Goal: Obtain resource: Download file/media

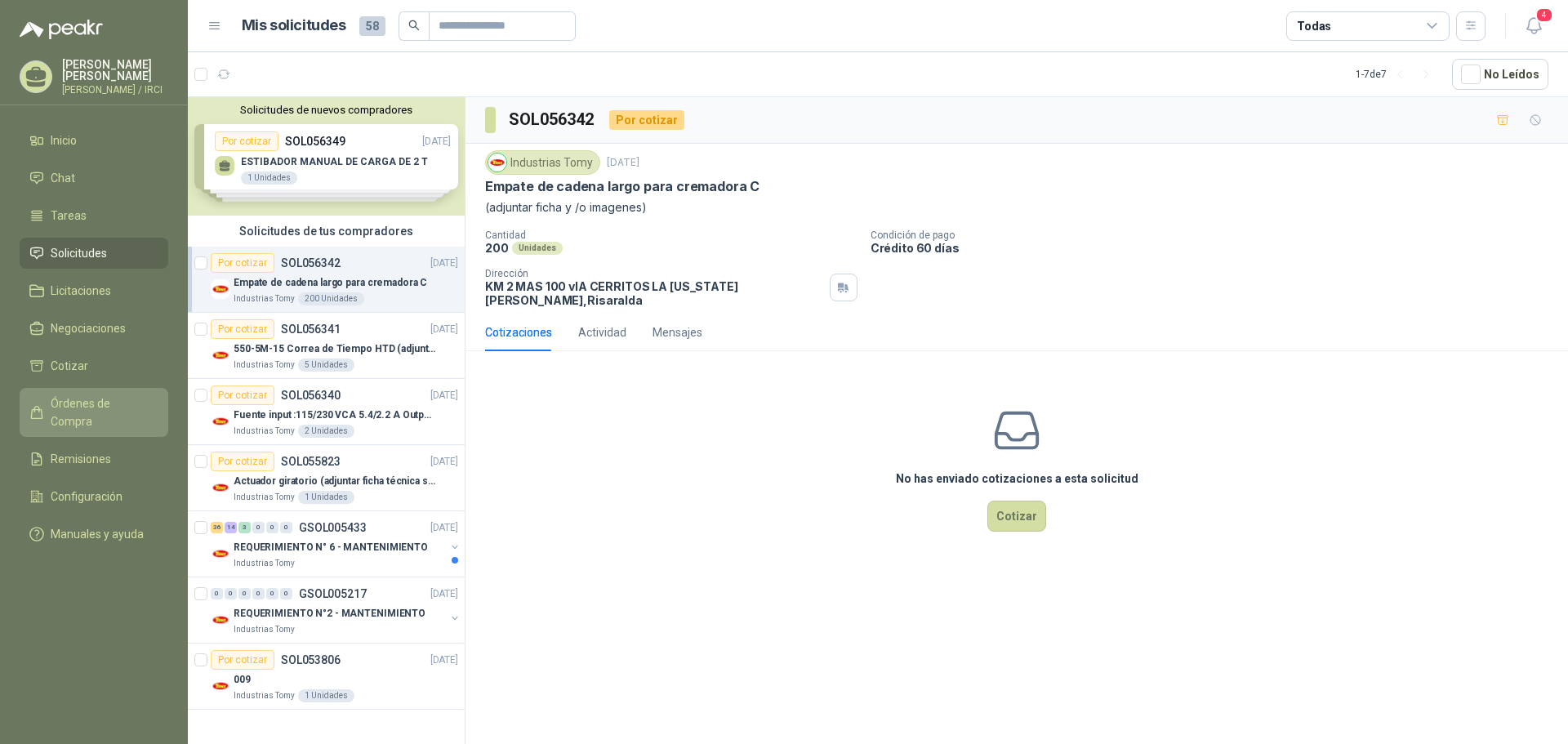
click at [94, 406] on span "Órdenes de Compra" at bounding box center [102, 412] width 102 height 36
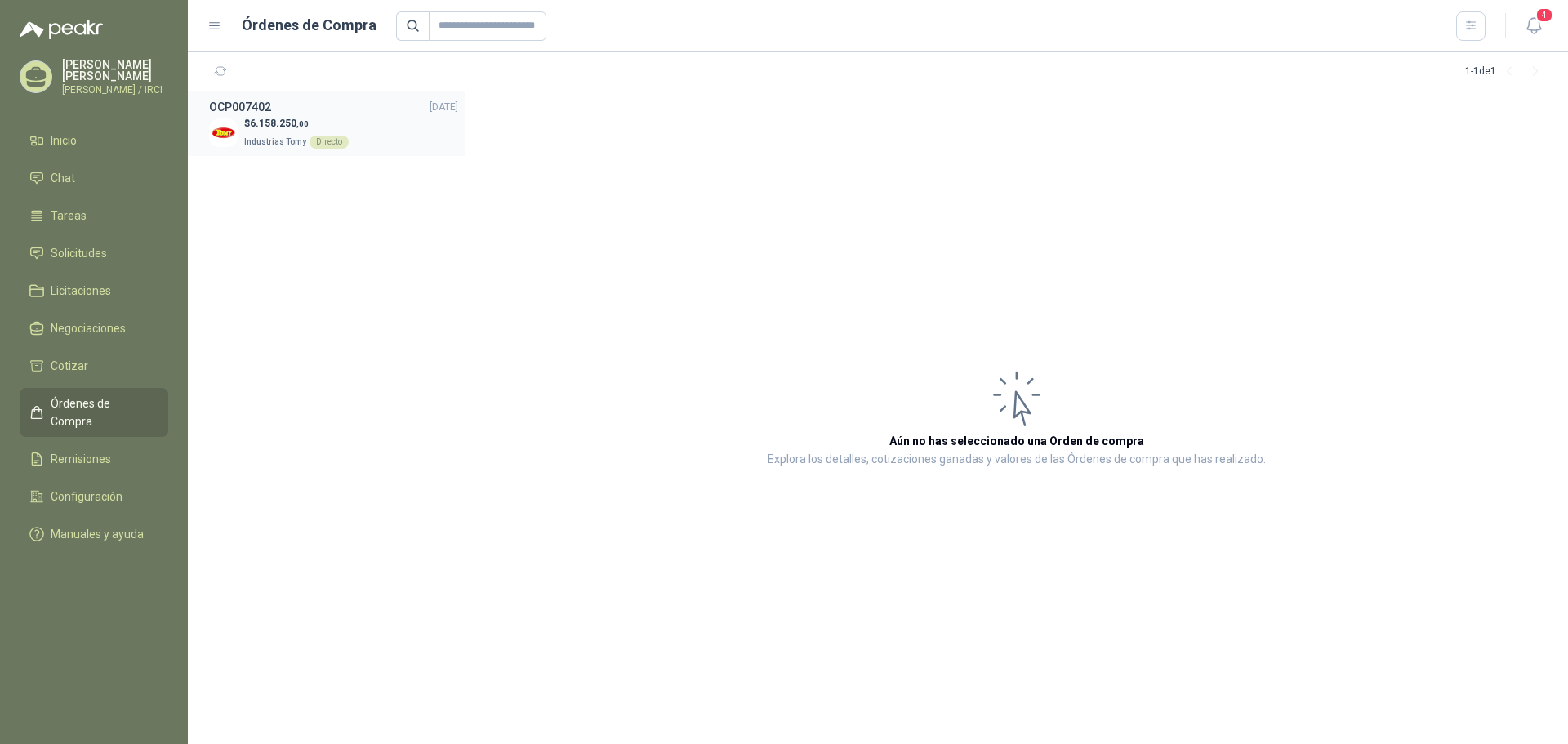
click at [285, 126] on span "6.158.250 ,00" at bounding box center [279, 123] width 59 height 12
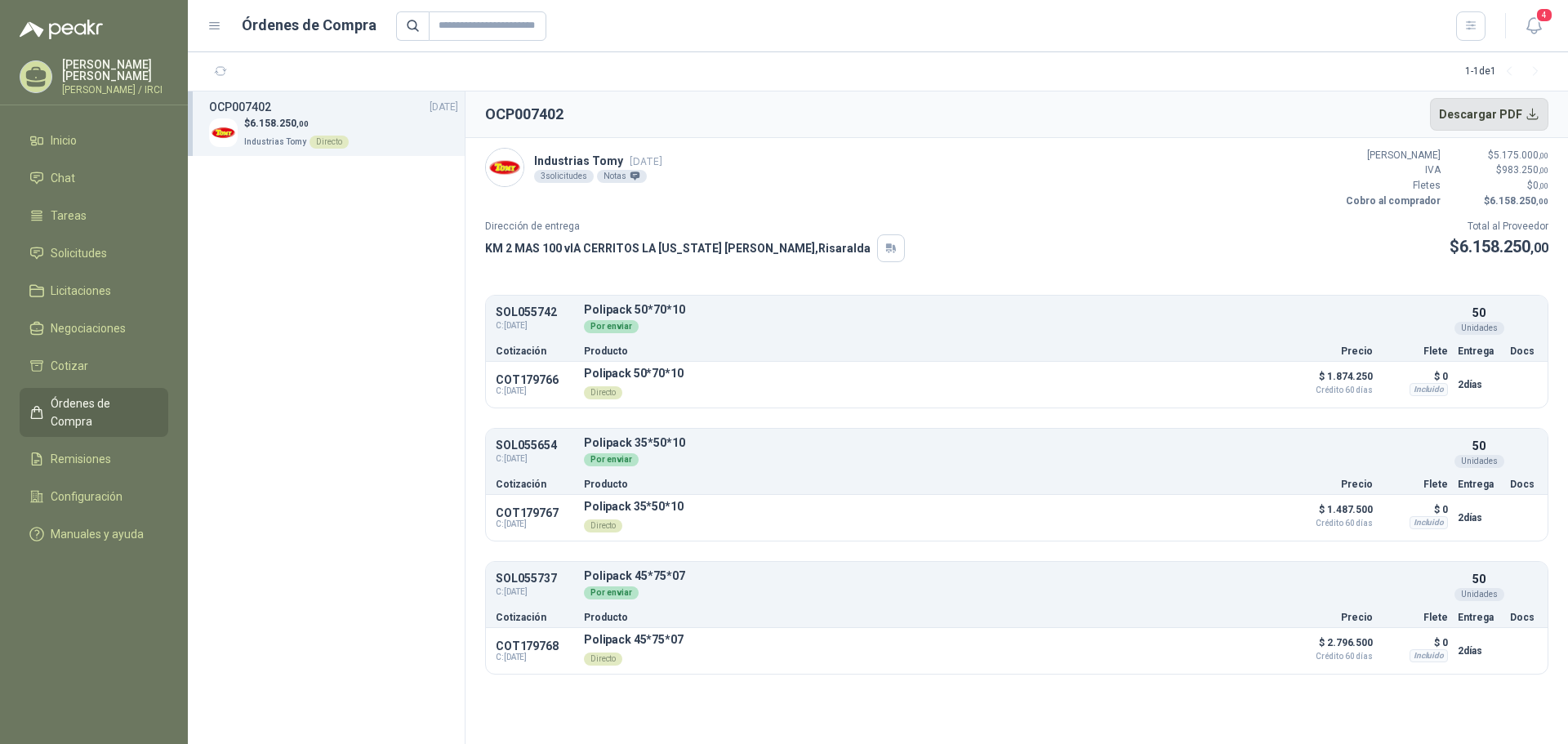
click at [1490, 110] on button "Descargar PDF" at bounding box center [1489, 114] width 119 height 33
click at [68, 261] on span "Solicitudes" at bounding box center [79, 254] width 57 height 18
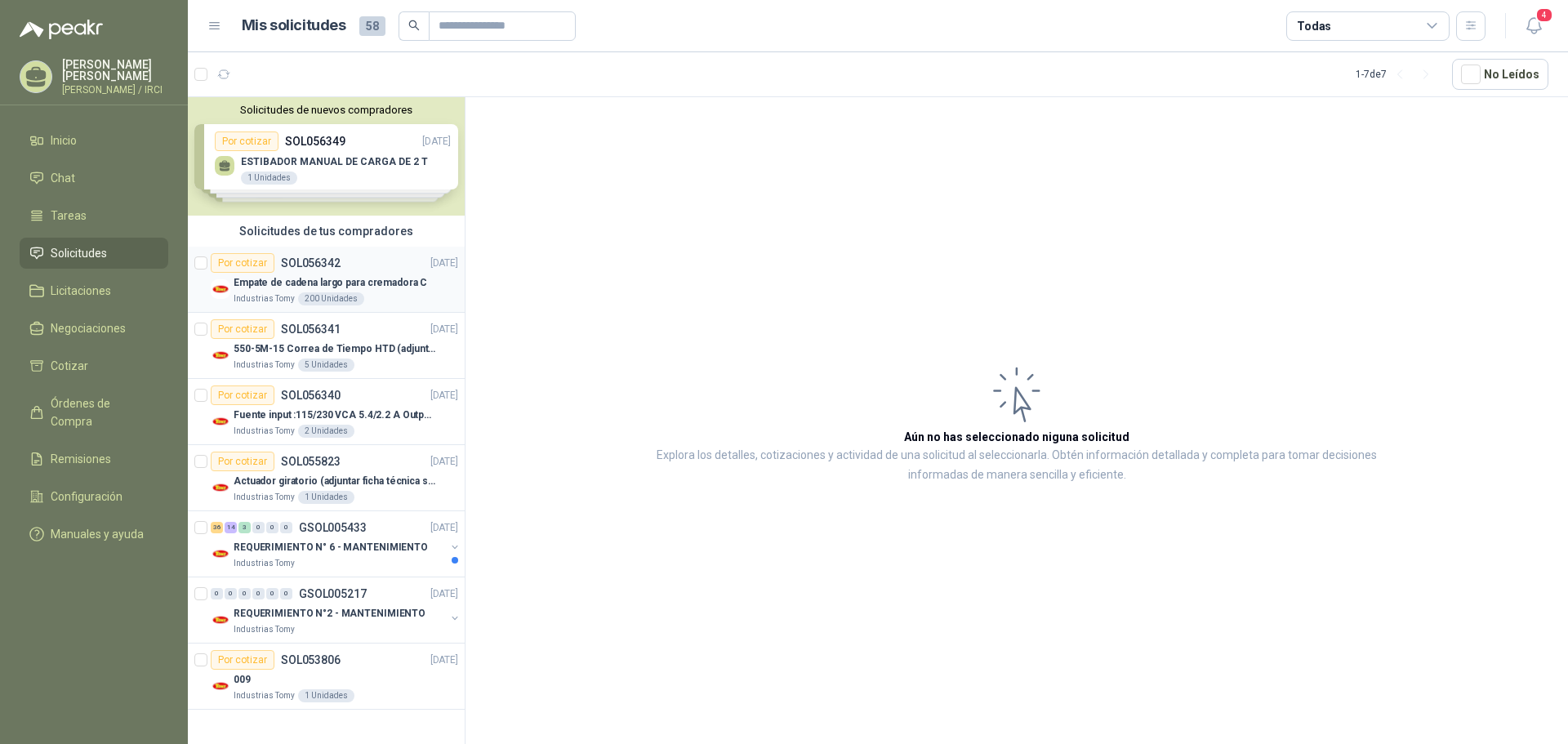
click at [307, 261] on p "SOL056342" at bounding box center [311, 264] width 60 height 12
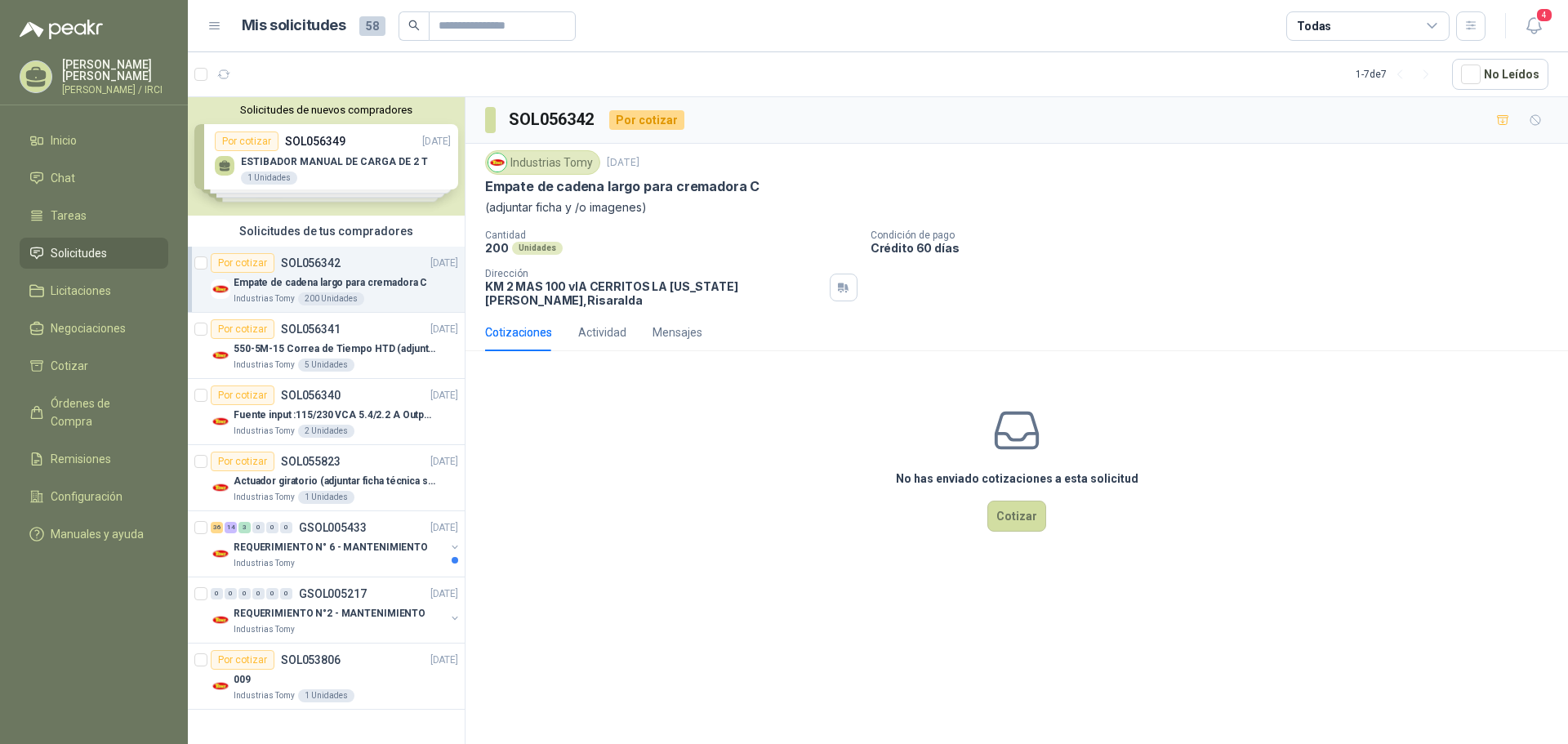
click at [323, 275] on p "Empate de cadena largo para cremadora C" at bounding box center [330, 283] width 193 height 16
click at [90, 413] on span "Órdenes de Compra" at bounding box center [102, 412] width 102 height 36
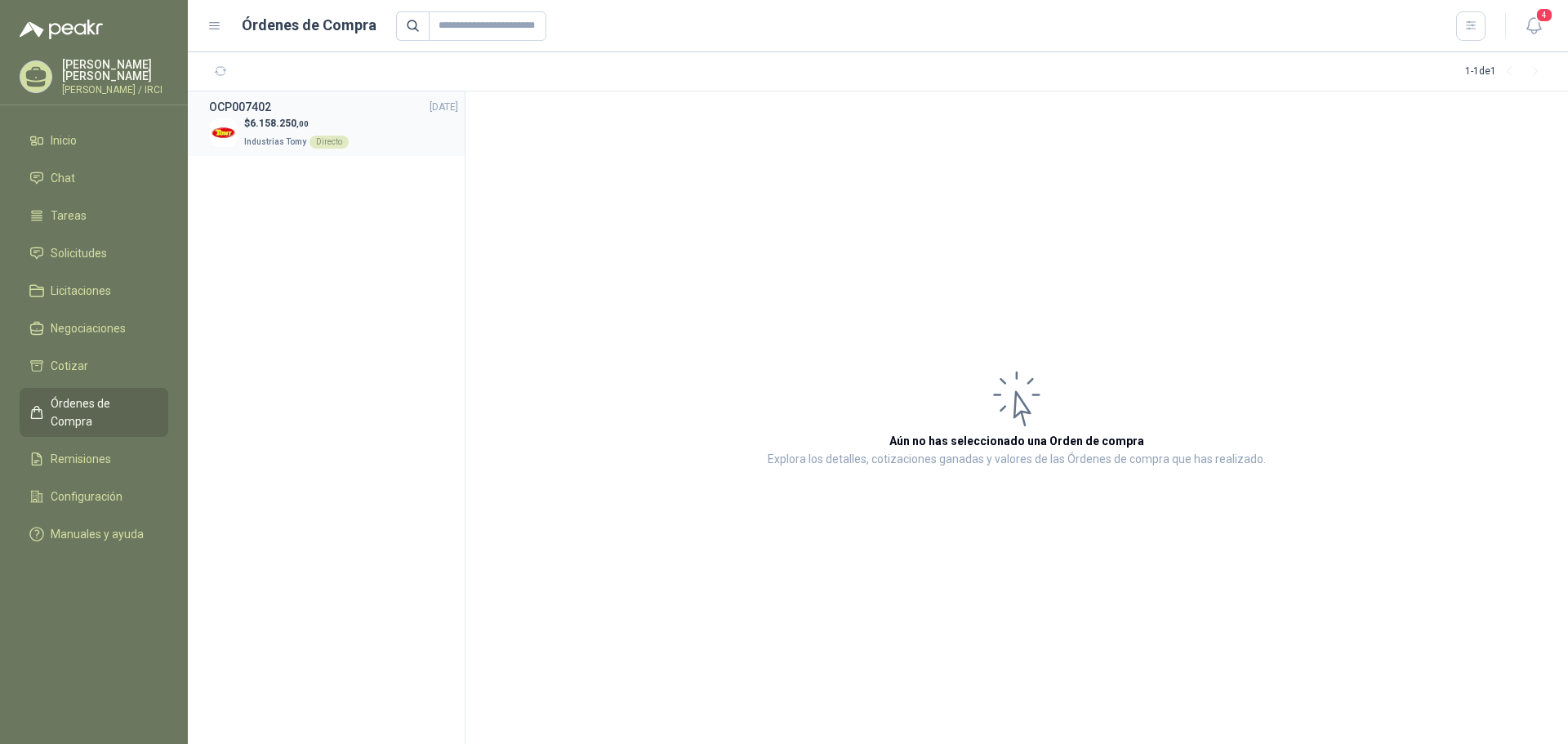
click at [318, 109] on div "OCP007402 [DATE]" at bounding box center [333, 108] width 249 height 18
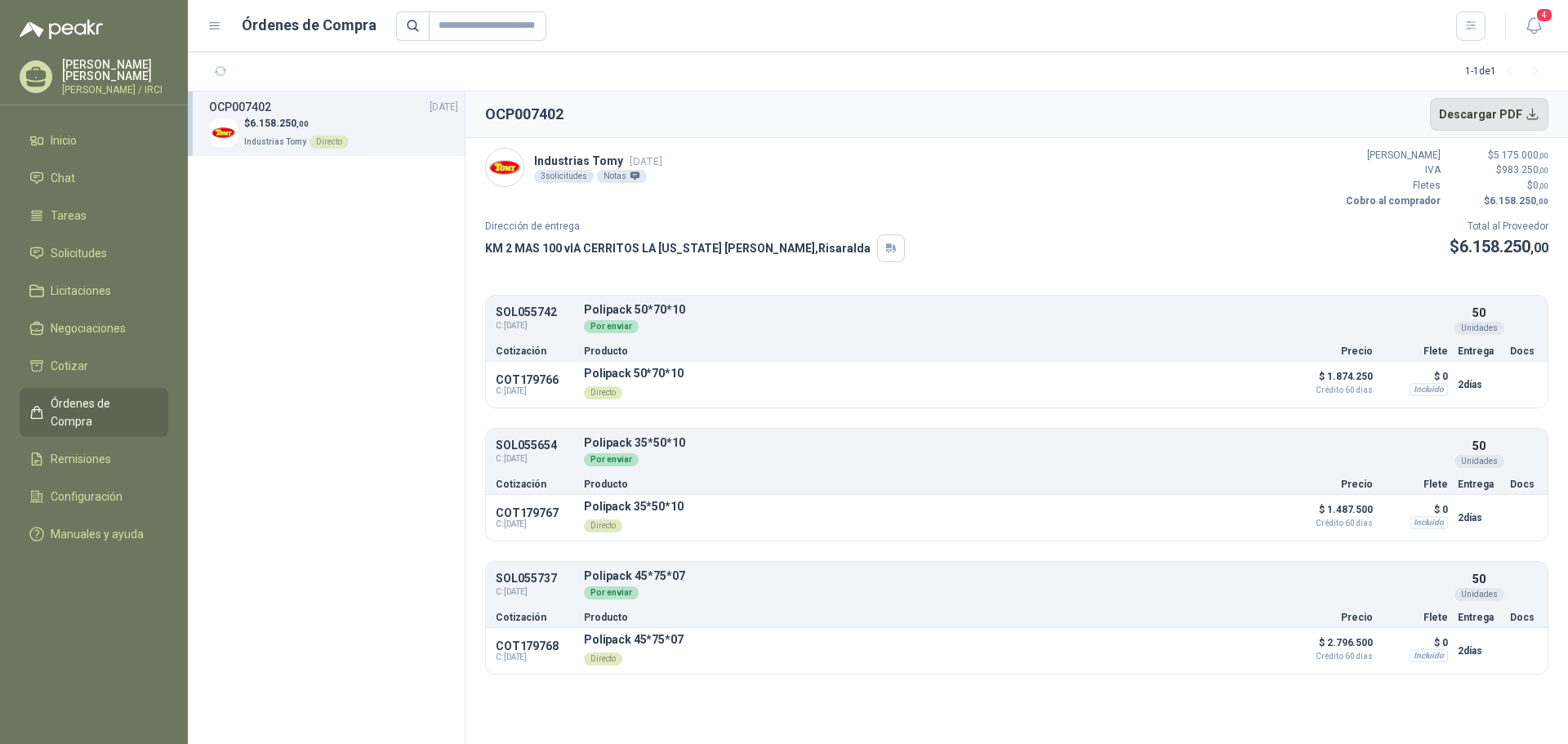
click at [1476, 109] on button "Descargar PDF" at bounding box center [1489, 114] width 119 height 33
